Goal: Entertainment & Leisure: Consume media (video, audio)

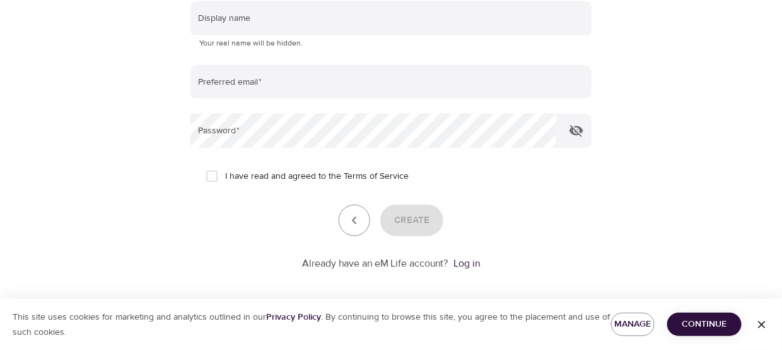
scroll to position [304, 0]
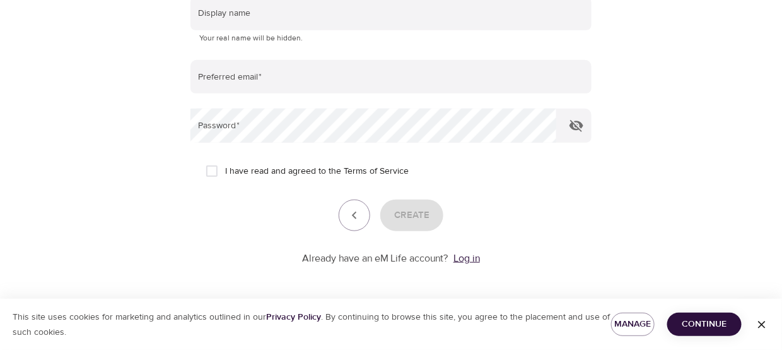
click at [471, 259] on link "Log in" at bounding box center [467, 258] width 26 height 13
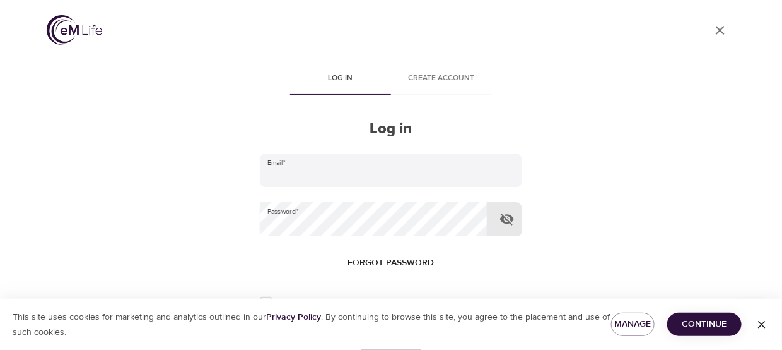
type input "[PERSON_NAME][EMAIL_ADDRESS][PERSON_NAME][DOMAIN_NAME]"
click at [505, 221] on icon "button" at bounding box center [507, 219] width 14 height 12
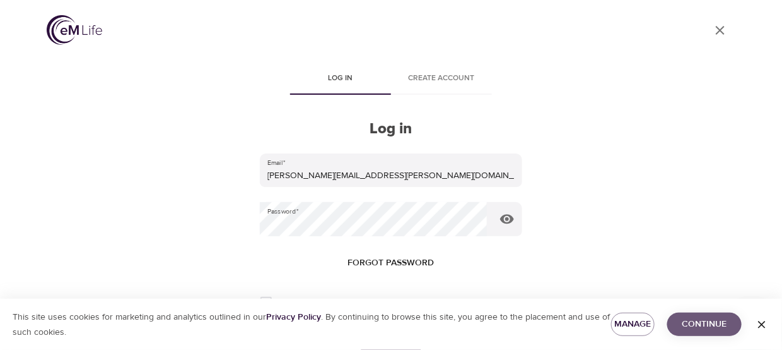
click at [700, 322] on span "Continue" at bounding box center [705, 324] width 54 height 16
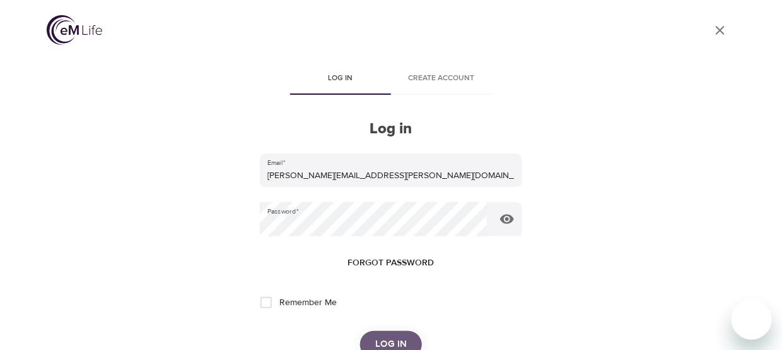
click at [399, 339] on span "Log in" at bounding box center [391, 344] width 32 height 16
click at [281, 304] on span "Remember Me" at bounding box center [307, 302] width 57 height 13
click at [279, 304] on input "Remember Me" at bounding box center [266, 302] width 26 height 26
checkbox input "true"
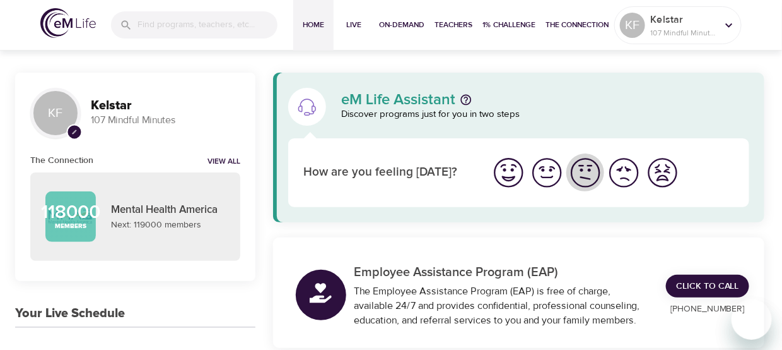
click at [576, 167] on img "I'm feeling ok" at bounding box center [585, 172] width 35 height 35
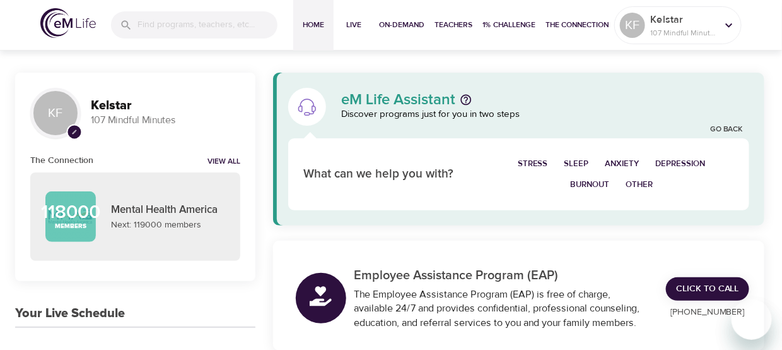
click at [600, 185] on span "Burnout" at bounding box center [589, 184] width 39 height 15
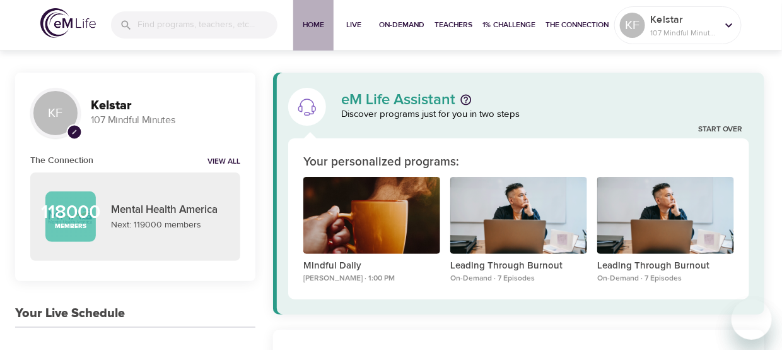
click at [326, 28] on span "Home" at bounding box center [313, 24] width 30 height 13
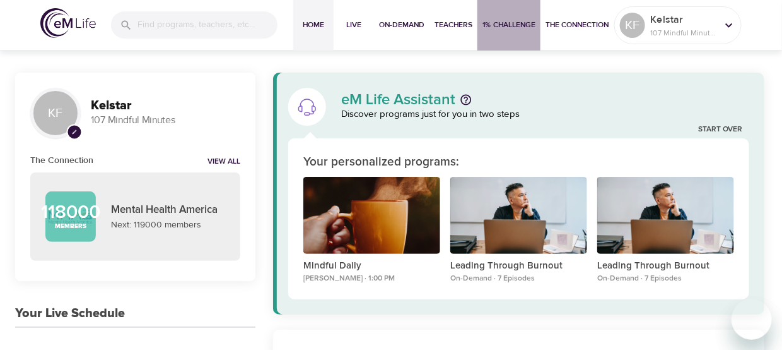
click at [488, 18] on span "1% Challenge" at bounding box center [509, 24] width 53 height 13
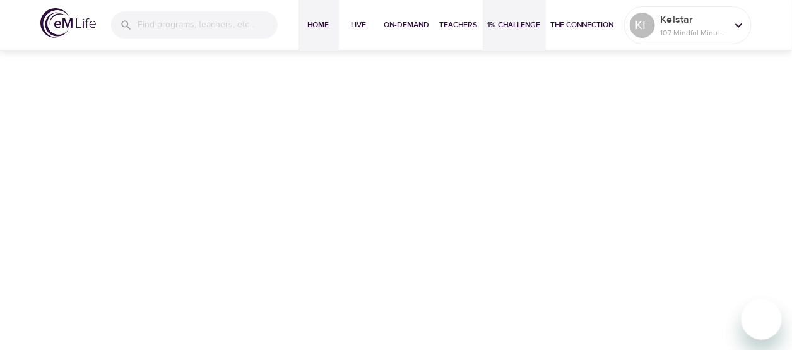
click at [312, 29] on span "Home" at bounding box center [318, 24] width 30 height 13
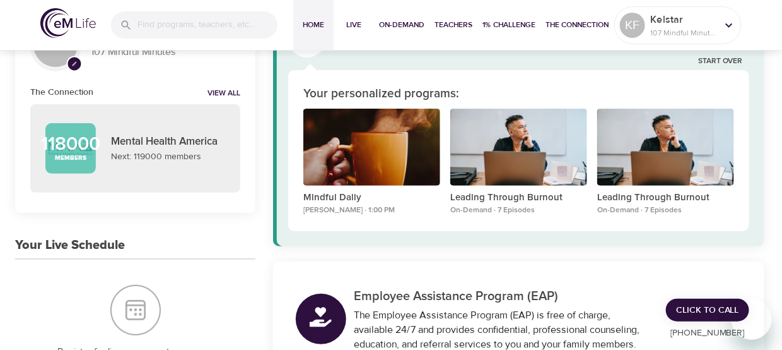
scroll to position [78, 0]
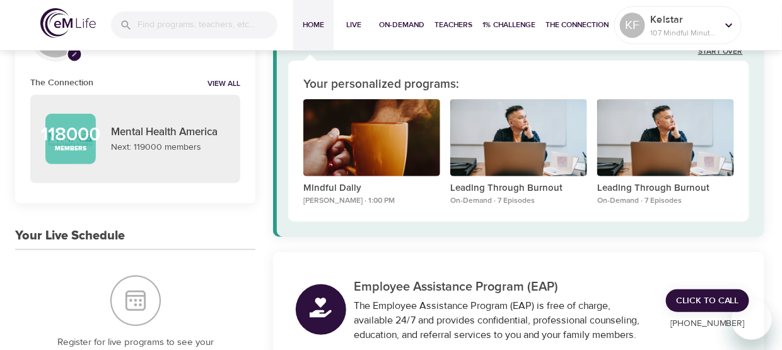
click at [732, 54] on link "Start Over" at bounding box center [720, 52] width 45 height 11
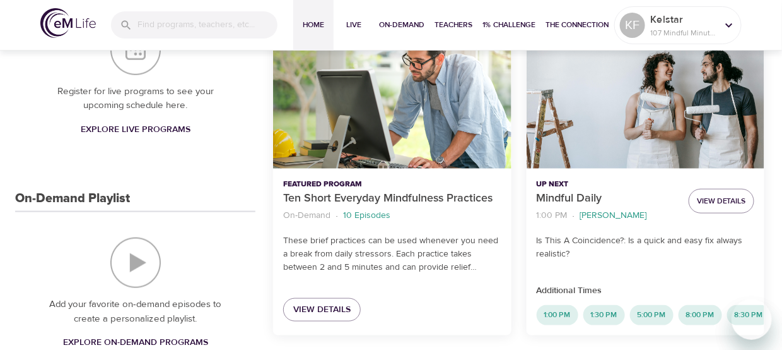
scroll to position [339, 0]
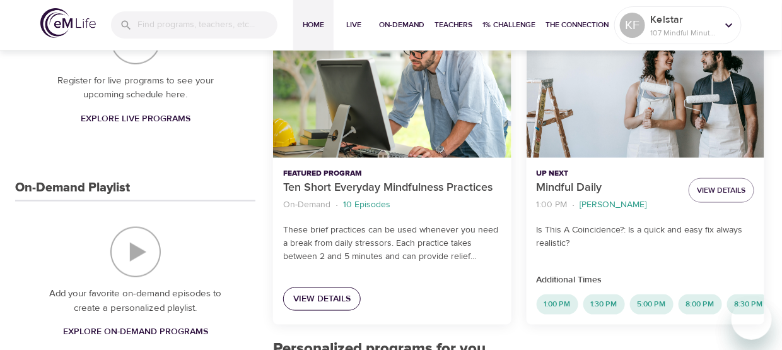
click at [336, 291] on span "View Details" at bounding box center [321, 299] width 57 height 16
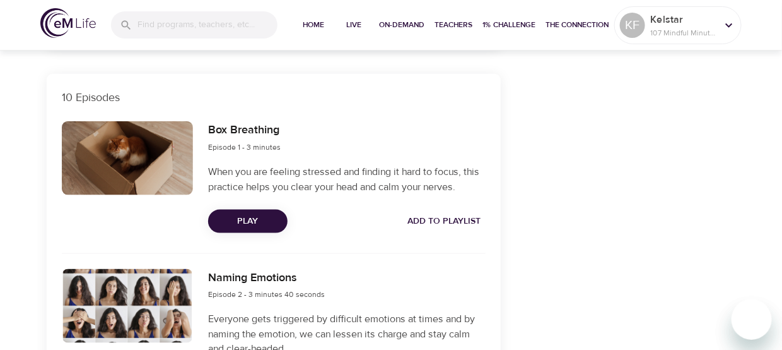
scroll to position [466, 0]
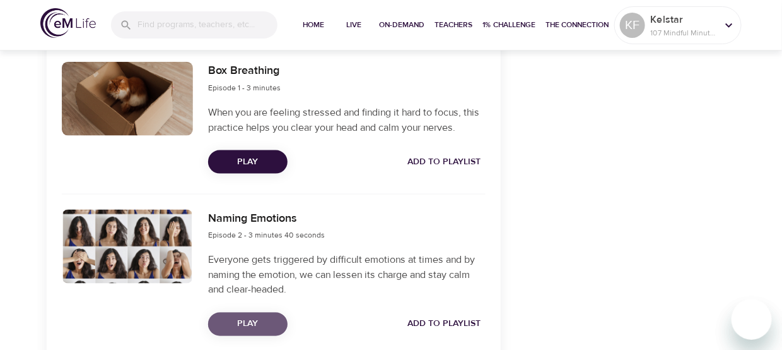
click at [261, 328] on span "Play" at bounding box center [247, 324] width 59 height 16
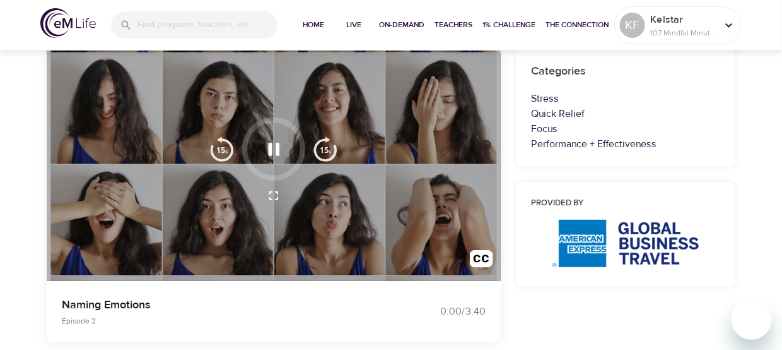
scroll to position [103, 0]
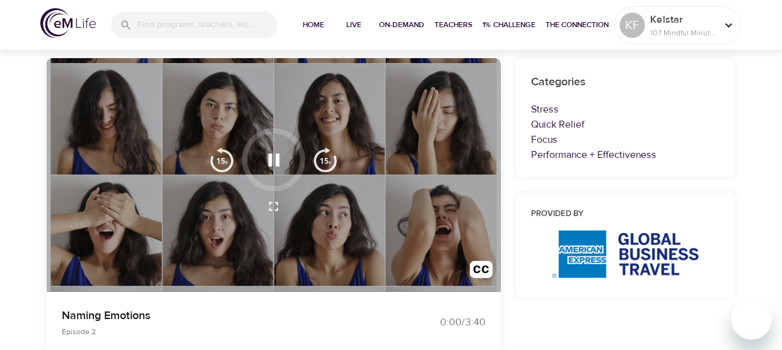
click at [267, 165] on icon "button" at bounding box center [274, 160] width 22 height 22
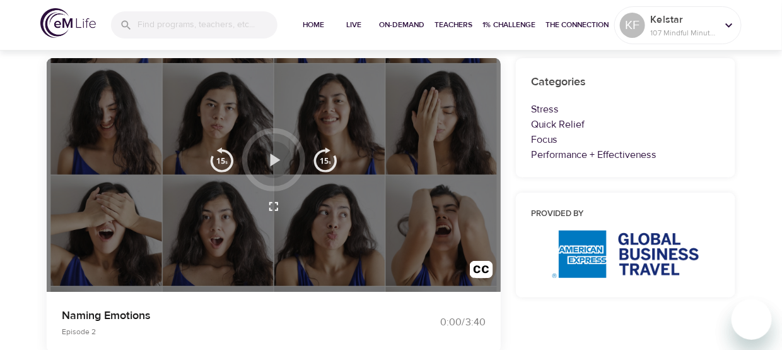
click at [267, 165] on icon "button" at bounding box center [274, 160] width 22 height 22
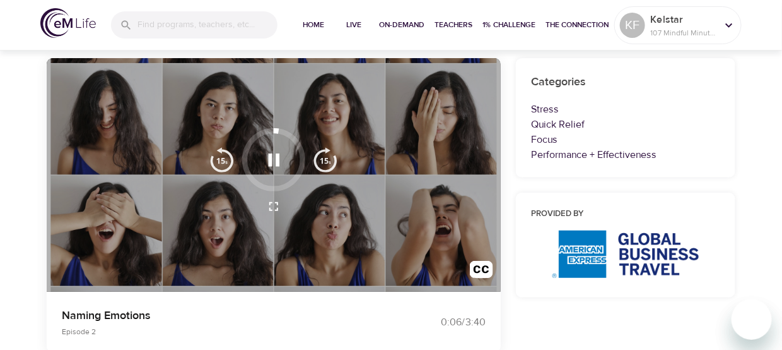
click at [272, 163] on icon "button" at bounding box center [274, 160] width 22 height 22
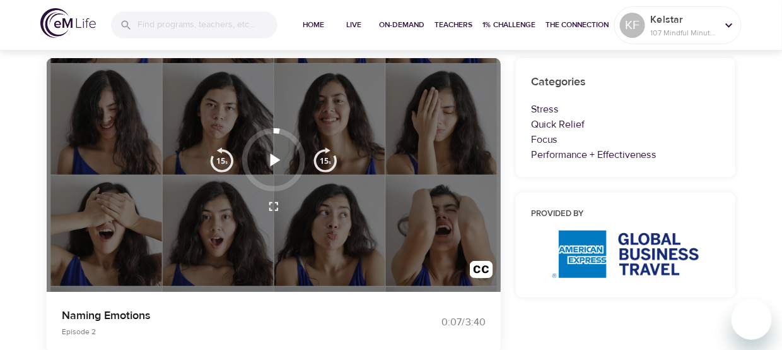
scroll to position [0, 0]
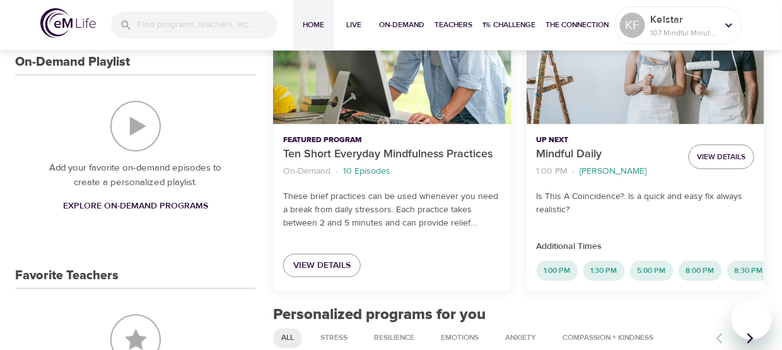
scroll to position [438, 0]
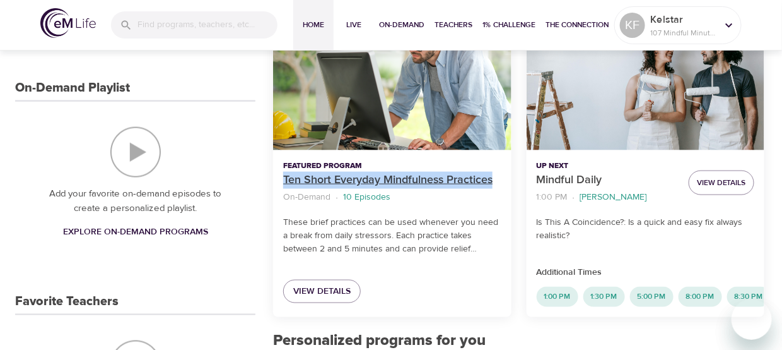
drag, startPoint x: 283, startPoint y: 178, endPoint x: 500, endPoint y: 181, distance: 217.0
click at [502, 179] on div "Featured Program Ten Short Everyday Mindfulness Practices On-Demand · 10 Episod…" at bounding box center [392, 183] width 228 height 56
copy p "Ten Short Everyday Mindfulness Practices"
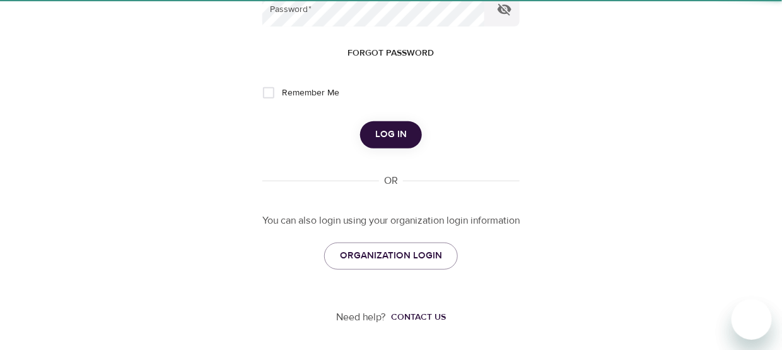
type input "kelly.farrell@hotmail.co.uk"
